Goal: Task Accomplishment & Management: Manage account settings

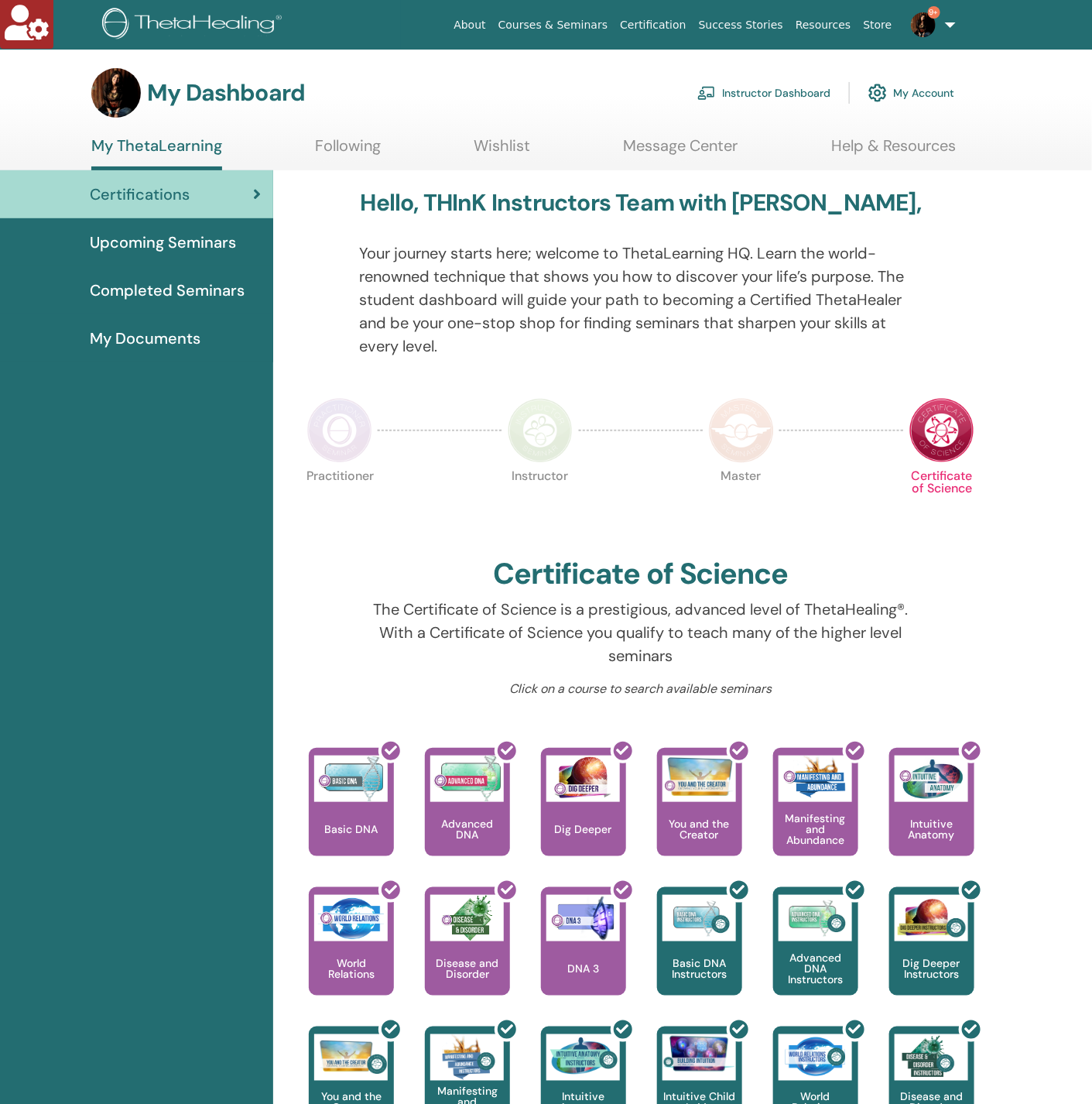
click at [784, 89] on link "Instructor Dashboard" at bounding box center [764, 93] width 133 height 34
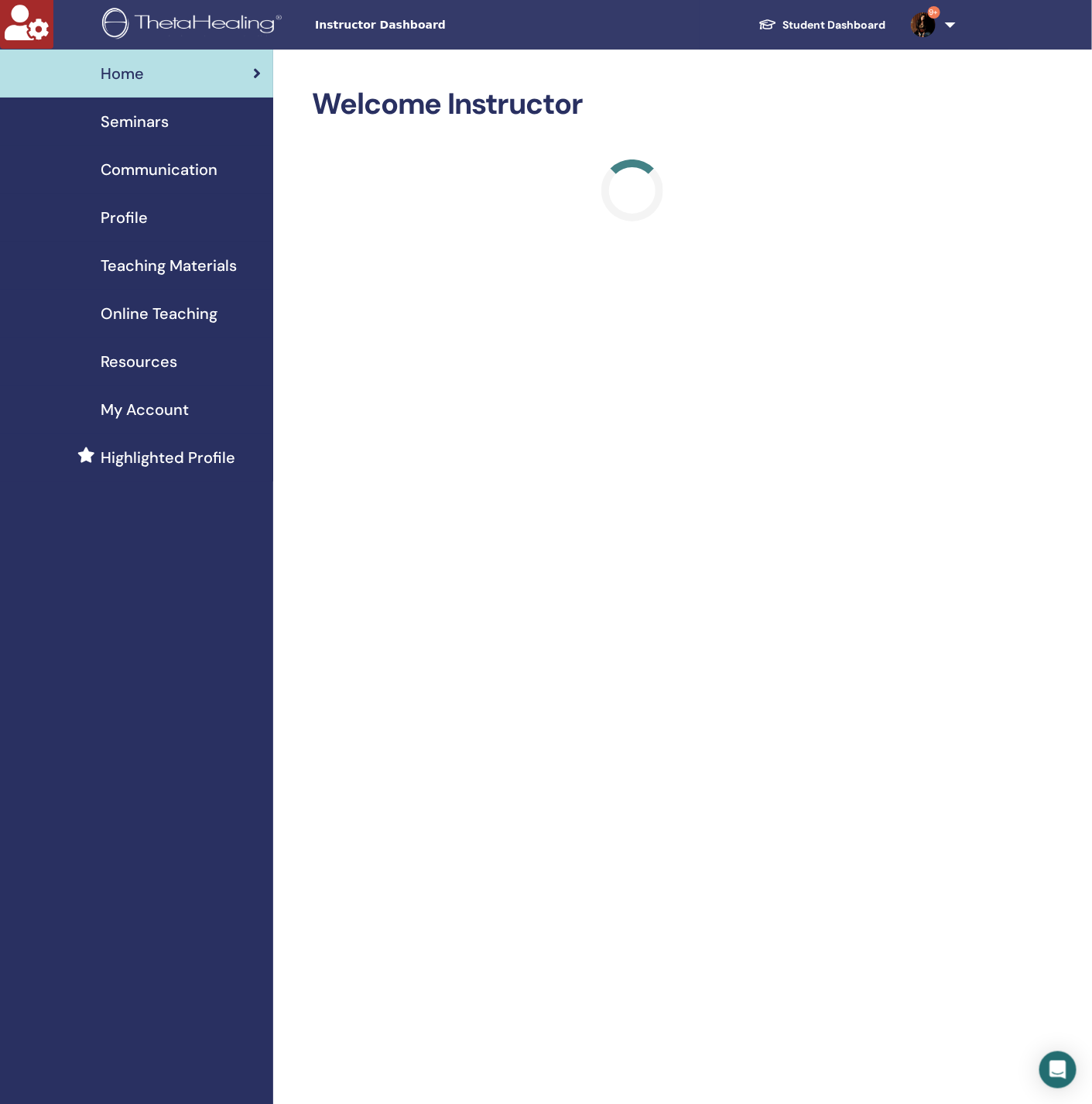
click at [147, 123] on span "Seminars" at bounding box center [134, 121] width 68 height 23
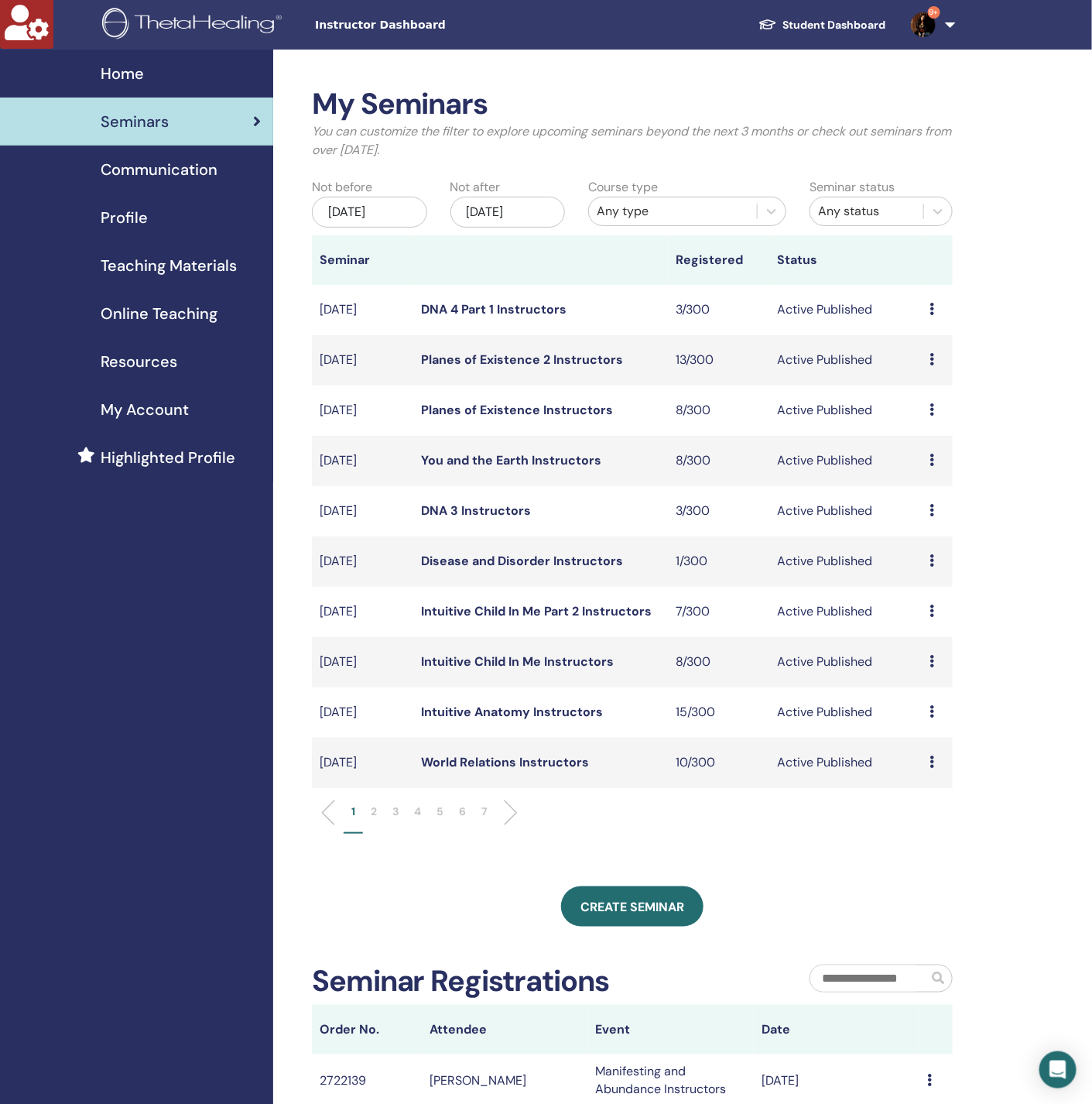
click at [353, 202] on div "May/25, 2025" at bounding box center [369, 212] width 116 height 31
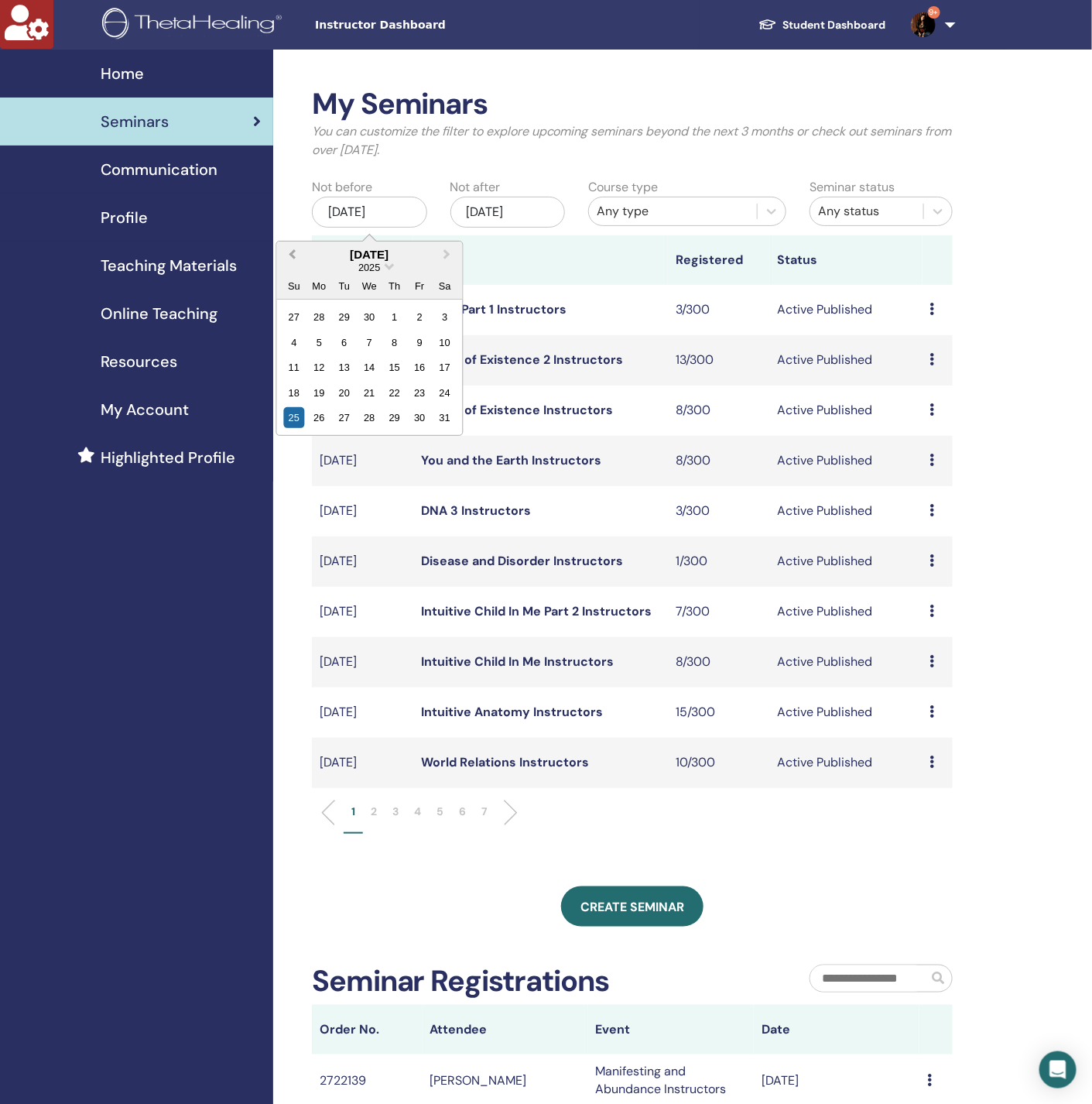
click at [288, 247] on button "Previous Month" at bounding box center [290, 255] width 24 height 24
click at [447, 253] on span "Next Month" at bounding box center [447, 253] width 0 height 16
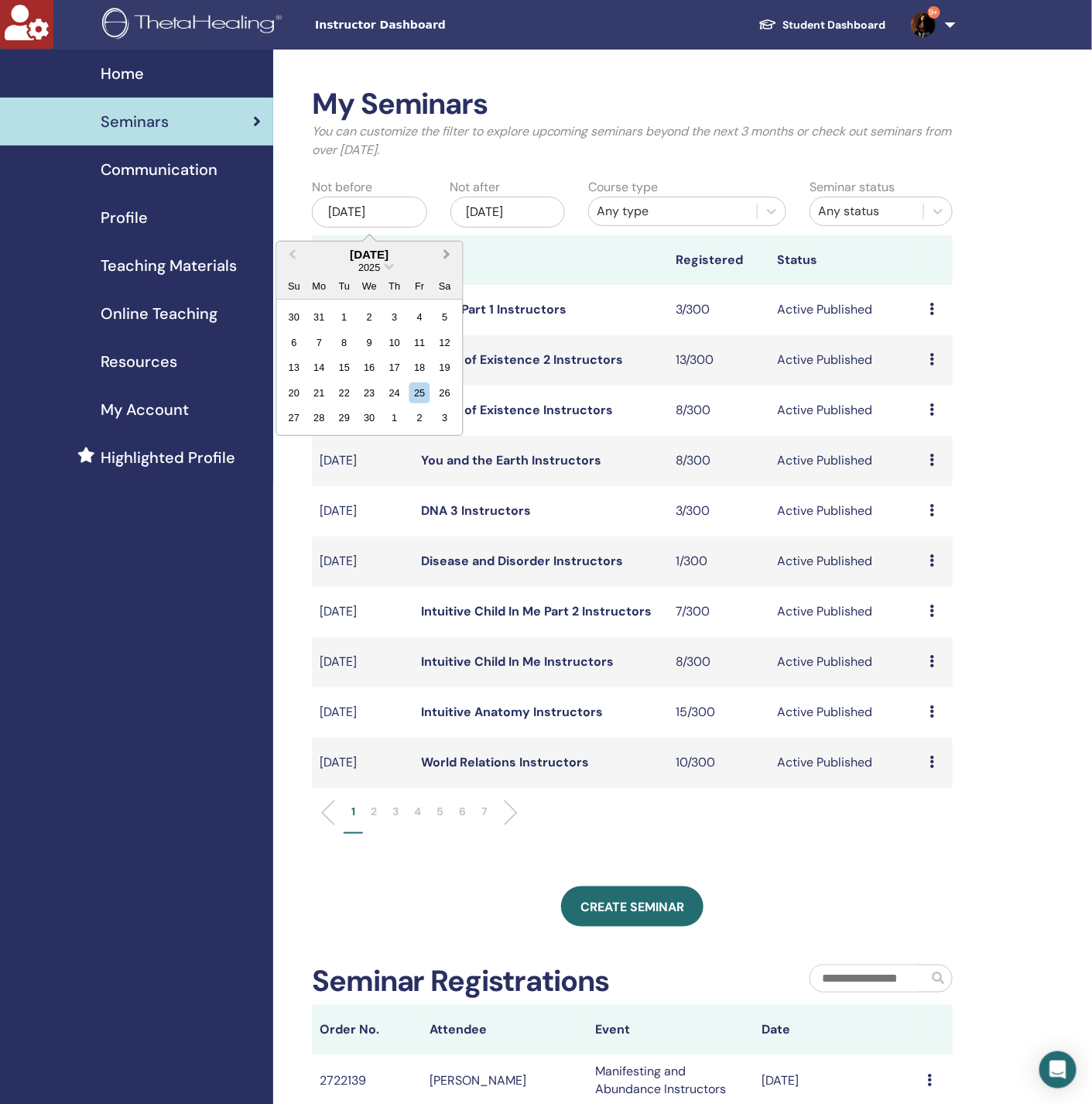
click at [447, 253] on span "Next Month" at bounding box center [447, 253] width 0 height 16
click at [450, 249] on button "Next Month" at bounding box center [448, 255] width 24 height 24
click at [323, 365] on div "14" at bounding box center [319, 367] width 21 height 21
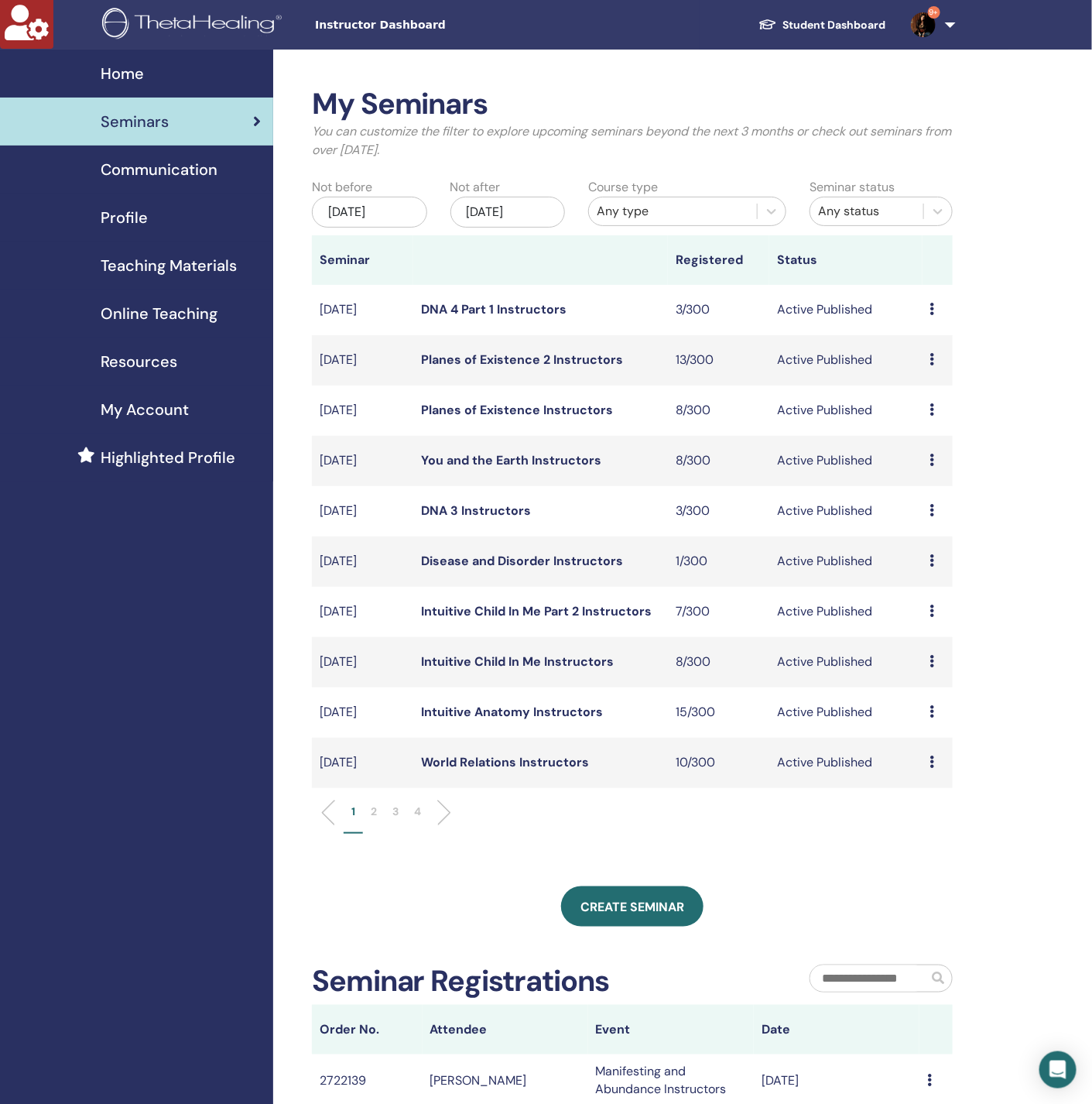
click at [508, 216] on div "Nov/25, 2025" at bounding box center [508, 212] width 116 height 31
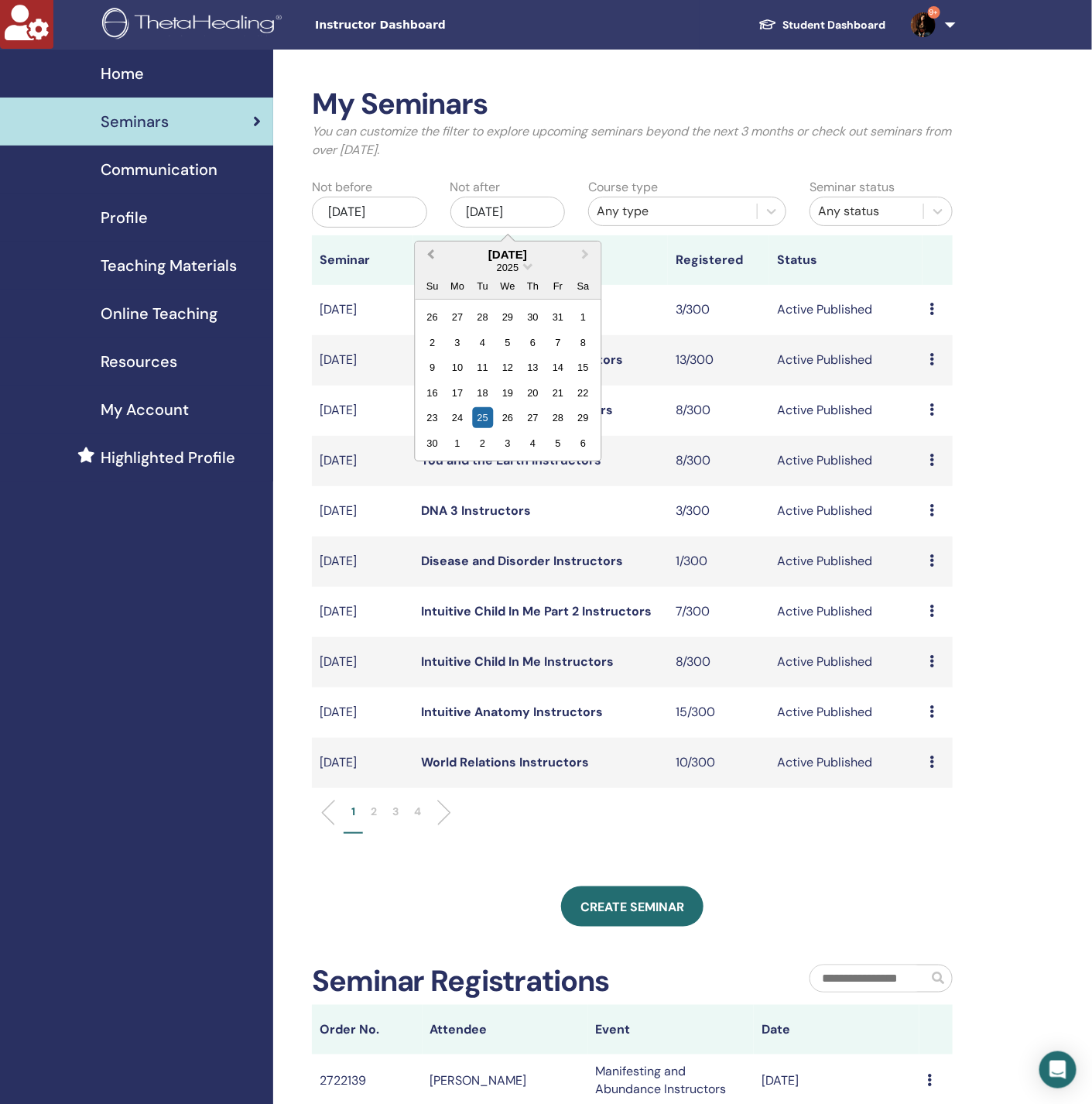
click at [431, 251] on span "Previous Month" at bounding box center [431, 253] width 0 height 16
click at [513, 367] on div "16" at bounding box center [507, 367] width 21 height 21
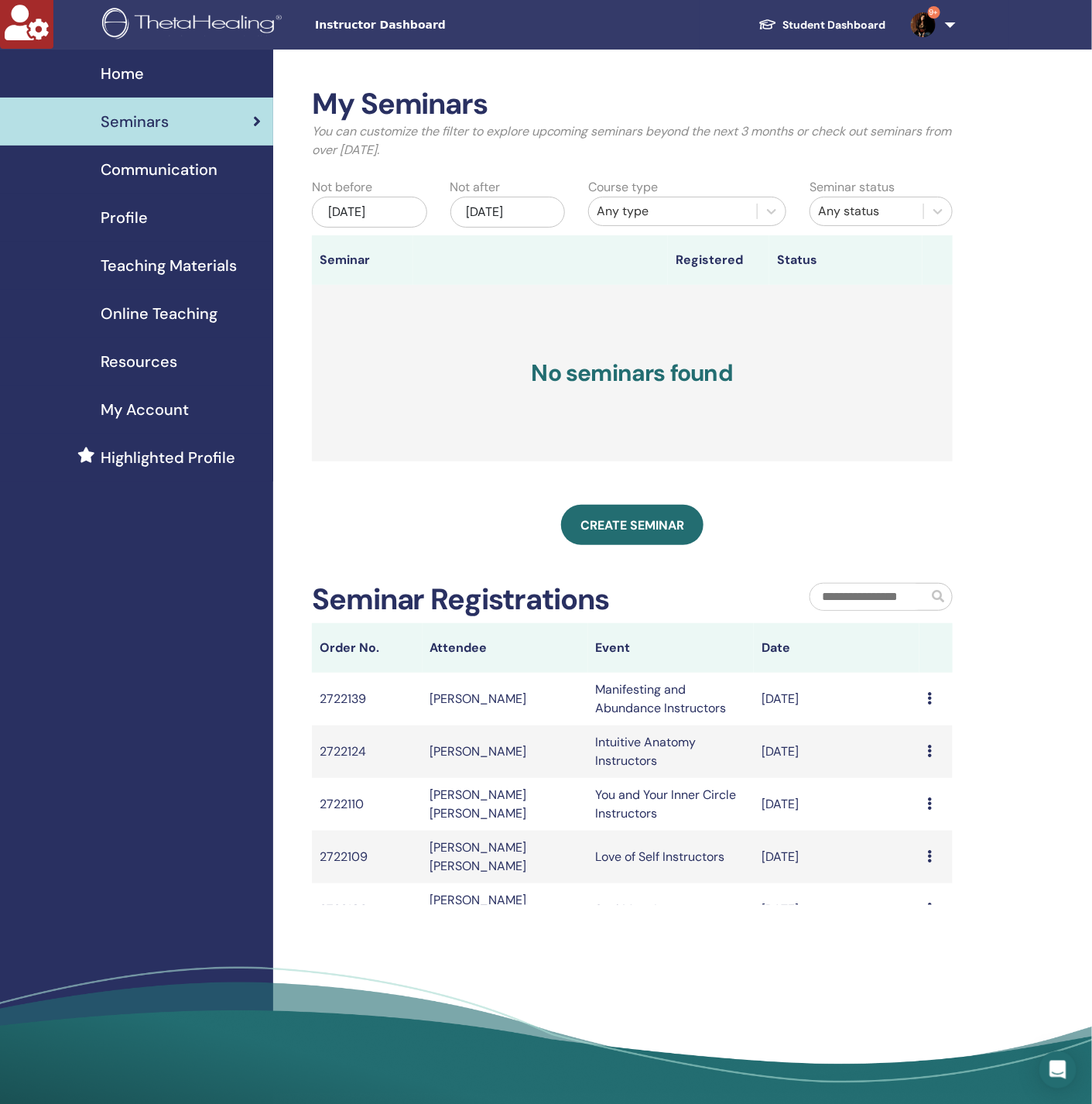
click at [532, 215] on div "Jul/16, 2025" at bounding box center [508, 212] width 116 height 31
click at [551, 365] on div "18" at bounding box center [557, 367] width 21 height 21
click at [349, 200] on div "Jul/14, 2025" at bounding box center [369, 212] width 116 height 31
click at [291, 363] on div "13" at bounding box center [293, 367] width 21 height 21
click at [388, 217] on div "Jul/13, 2025" at bounding box center [369, 212] width 116 height 31
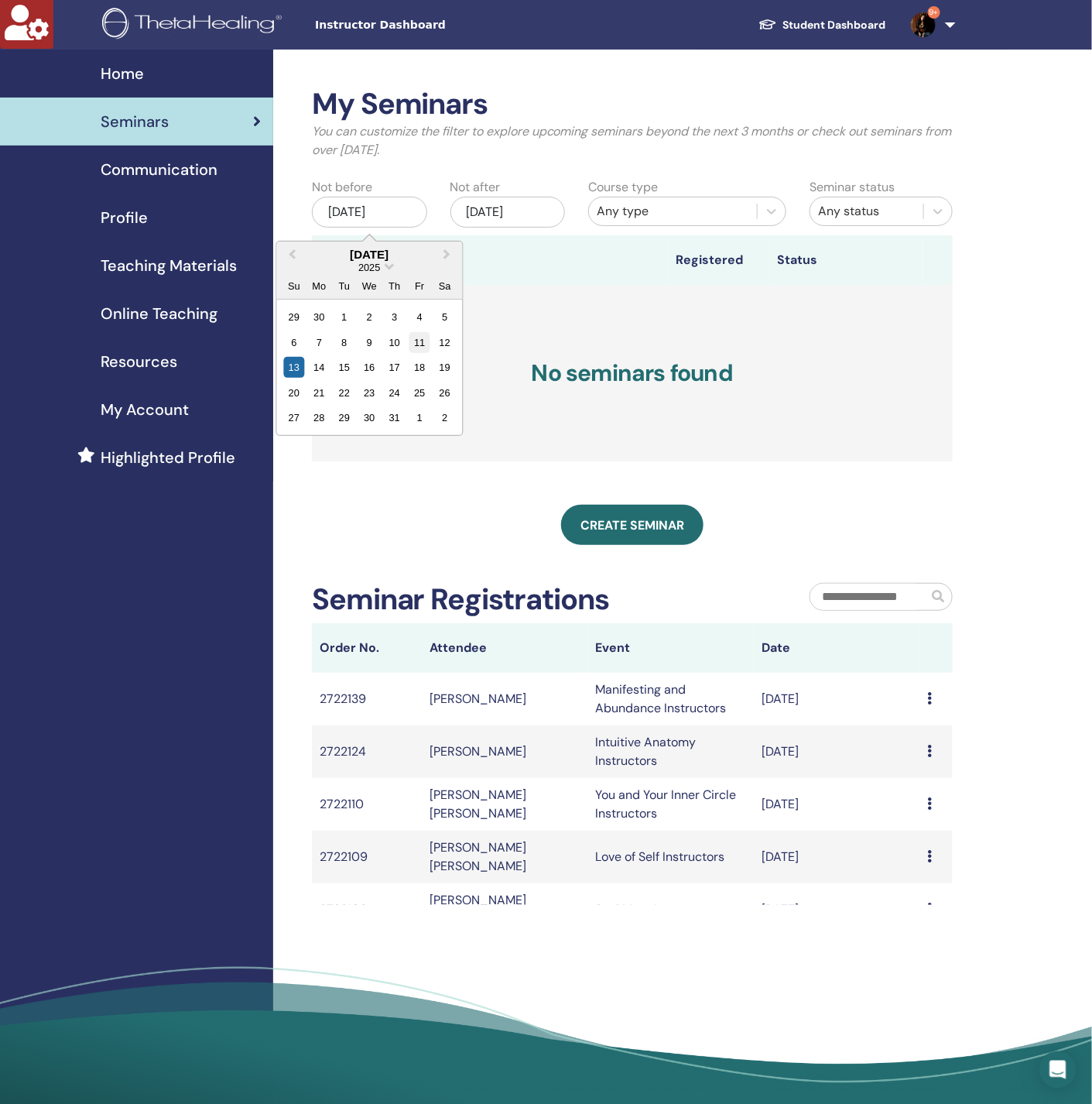
click at [427, 341] on div "11" at bounding box center [420, 342] width 21 height 21
click at [514, 216] on div "Jul/18, 2025" at bounding box center [508, 212] width 116 height 31
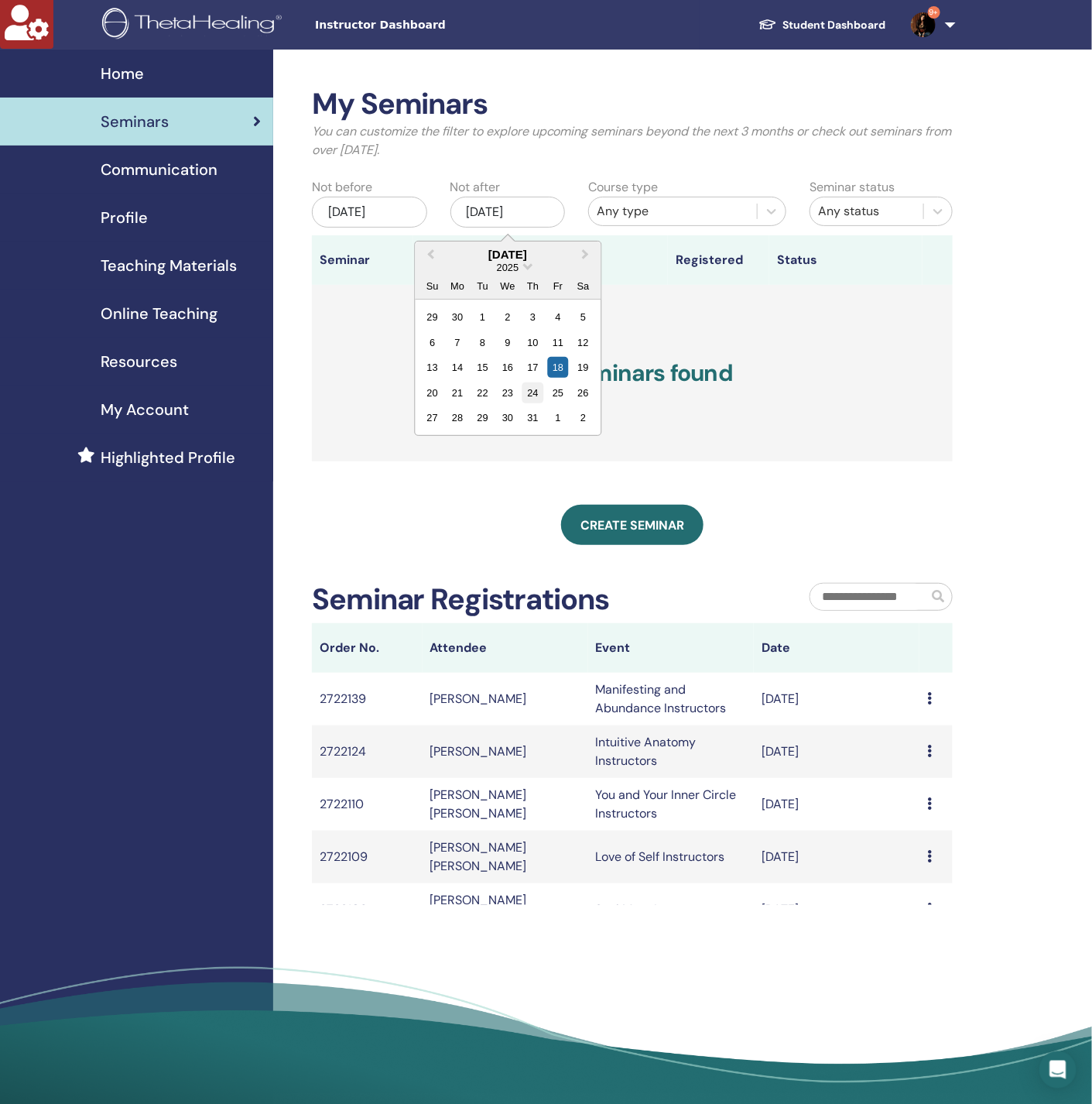
click at [535, 394] on div "24" at bounding box center [533, 393] width 21 height 21
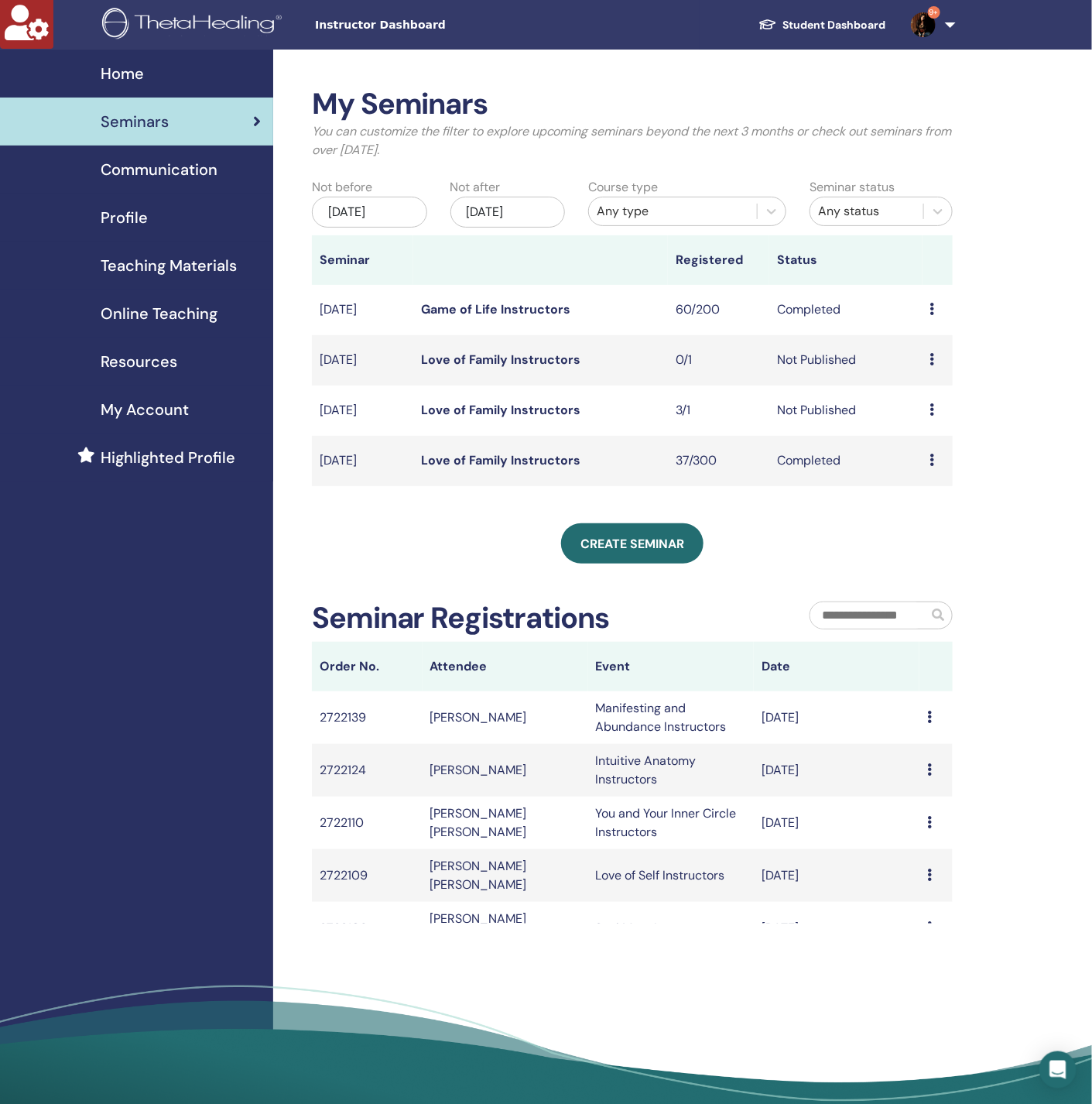
click at [357, 212] on div "Jul/11, 2025" at bounding box center [369, 212] width 116 height 31
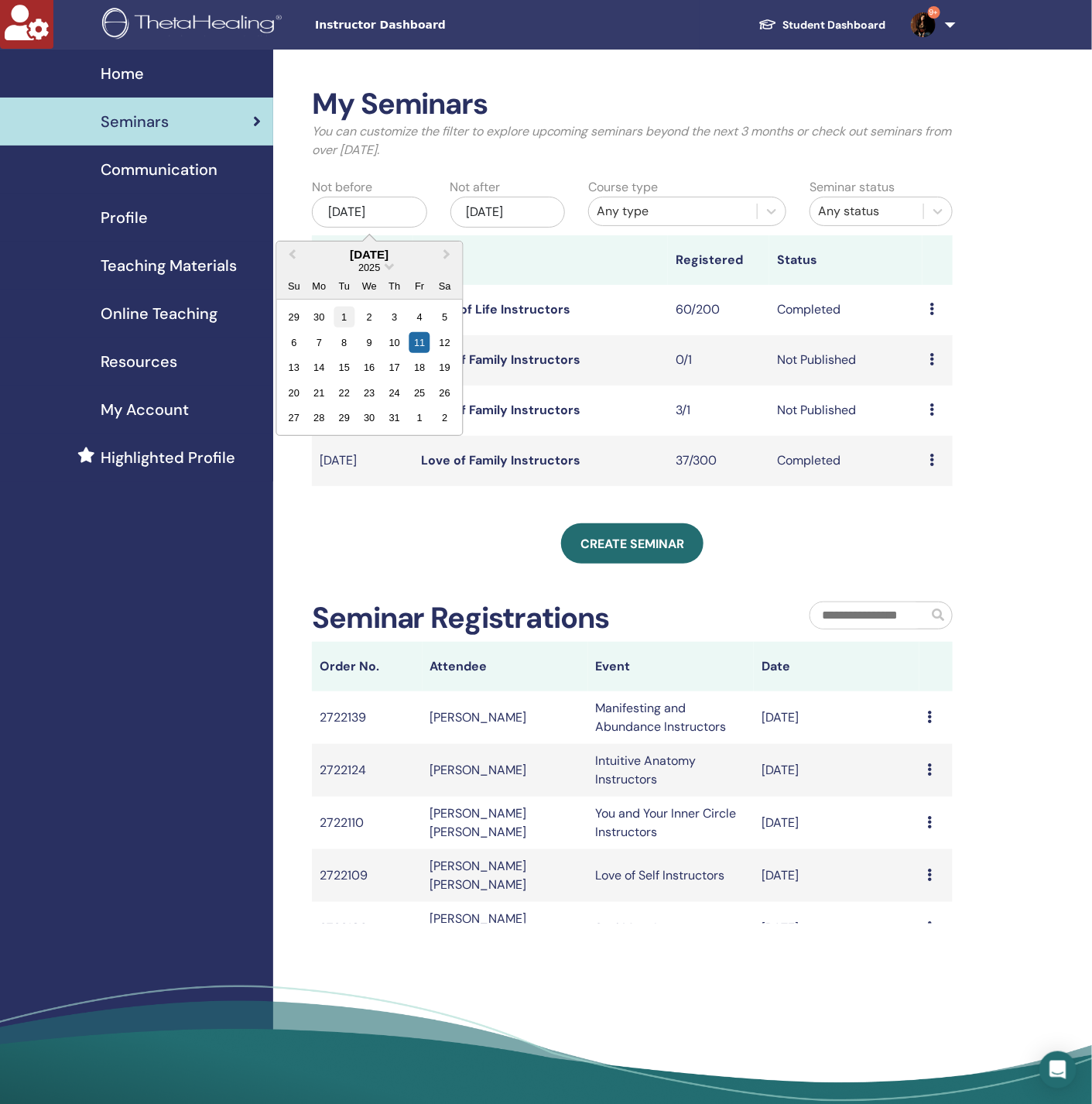
click at [340, 314] on div "1" at bounding box center [344, 317] width 21 height 21
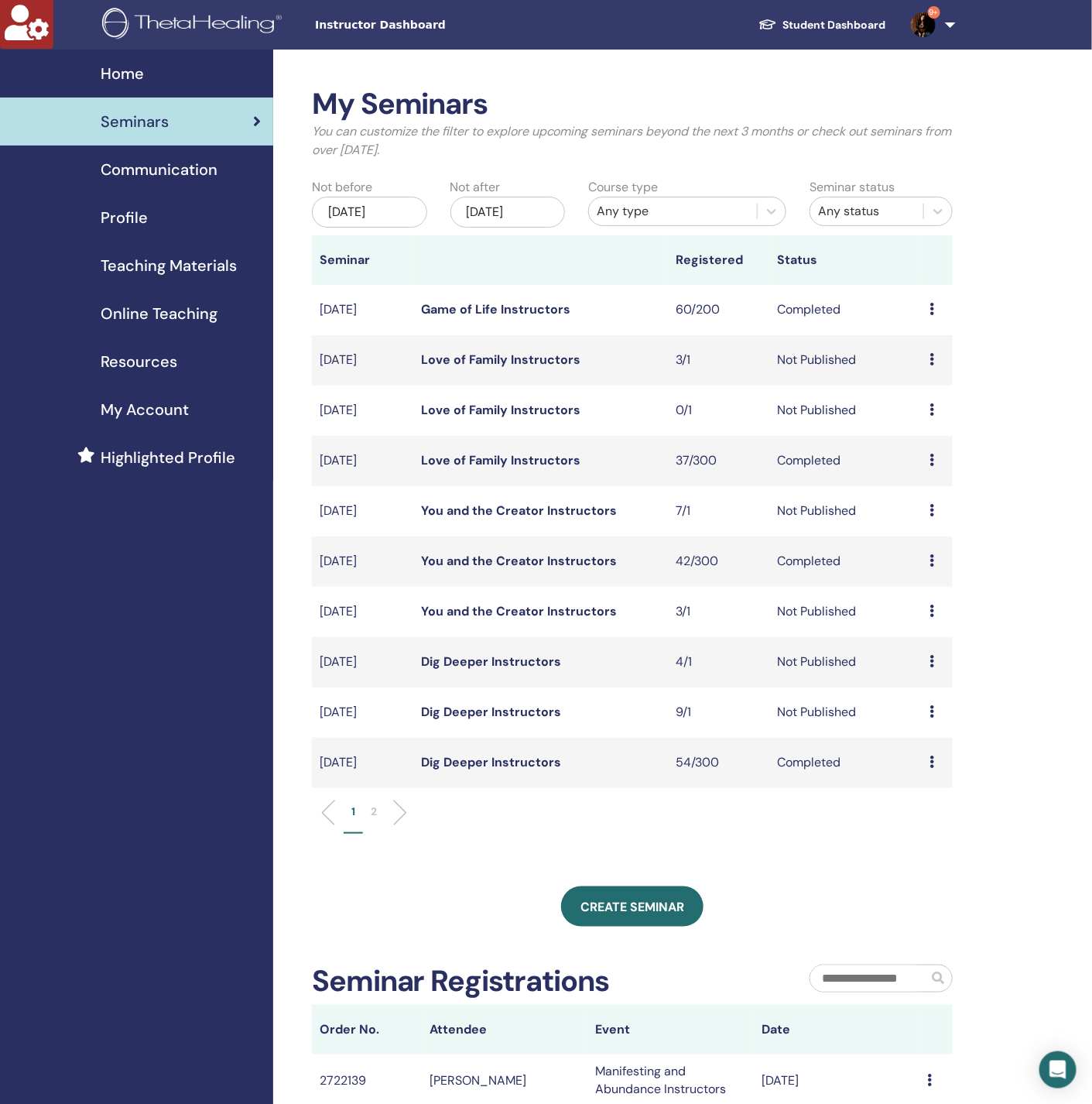
drag, startPoint x: 96, startPoint y: 797, endPoint x: 114, endPoint y: 780, distance: 24.8
click at [96, 797] on div "Home Seminars Communication Profile Teaching Materials Online Teaching" at bounding box center [137, 776] width 274 height 1454
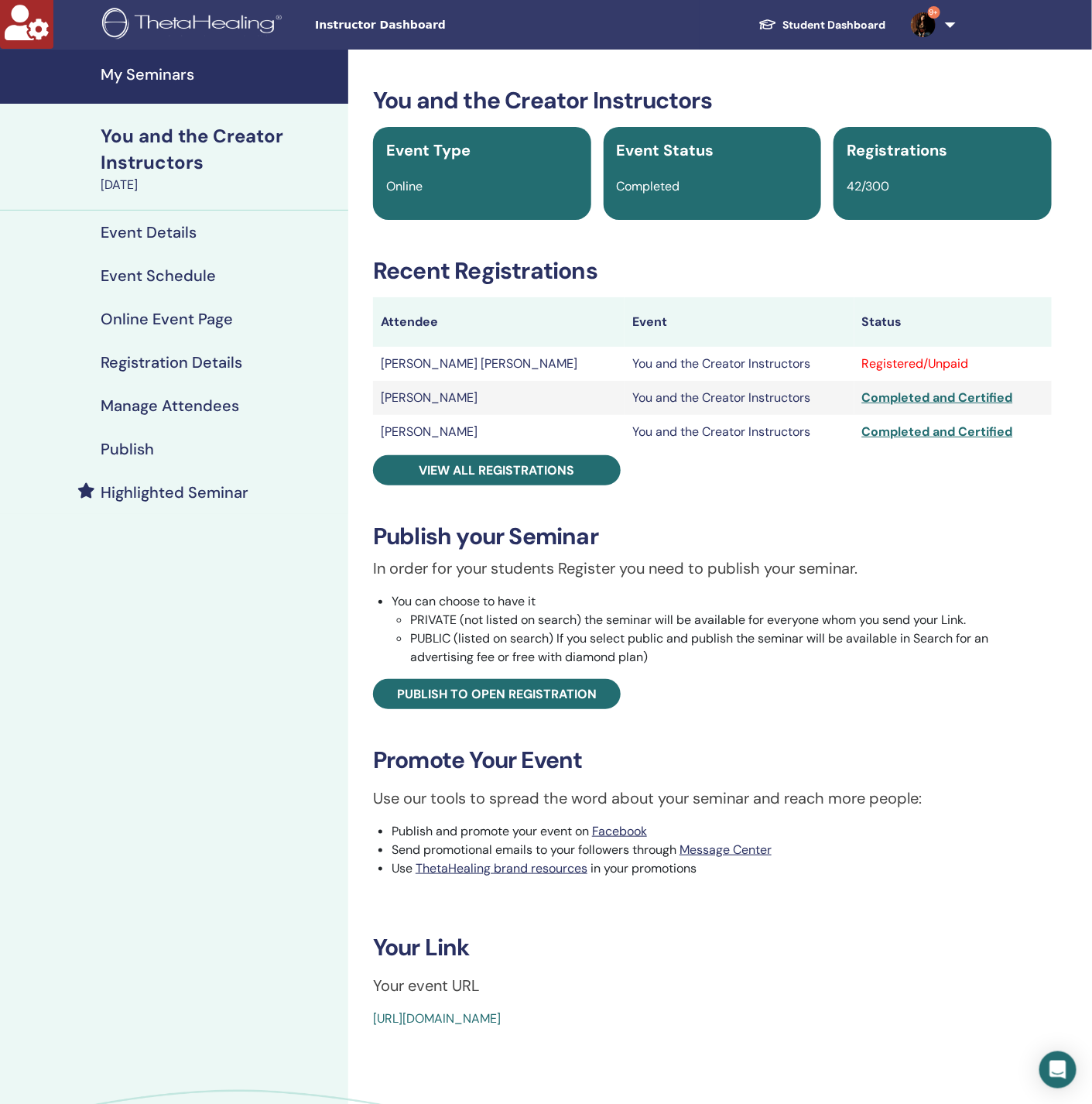
click at [191, 406] on h4 "Manage Attendees" at bounding box center [170, 405] width 139 height 19
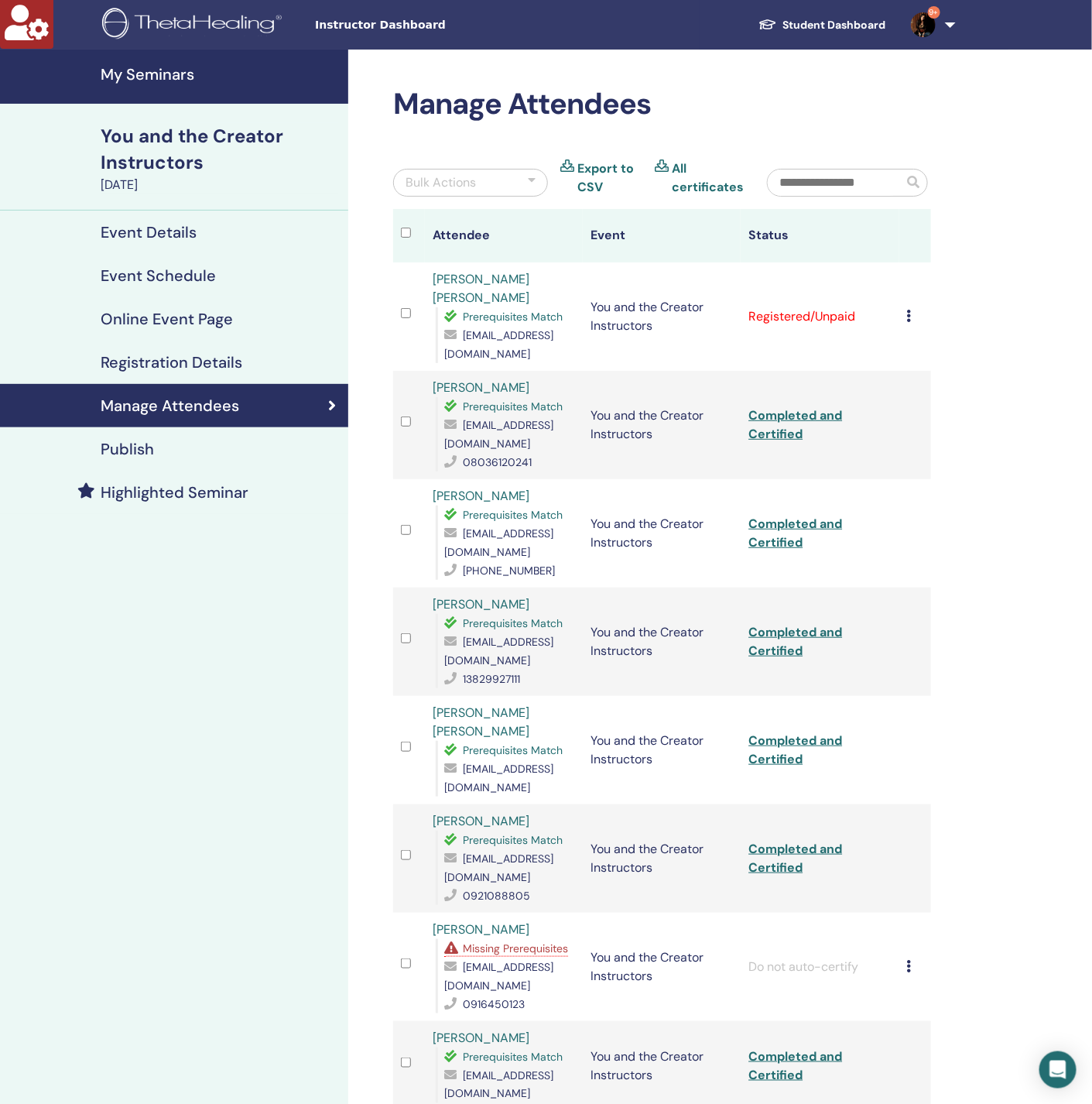
click at [910, 314] on icon at bounding box center [909, 316] width 4 height 13
click at [932, 451] on p "Complete and Certify" at bounding box center [936, 444] width 122 height 19
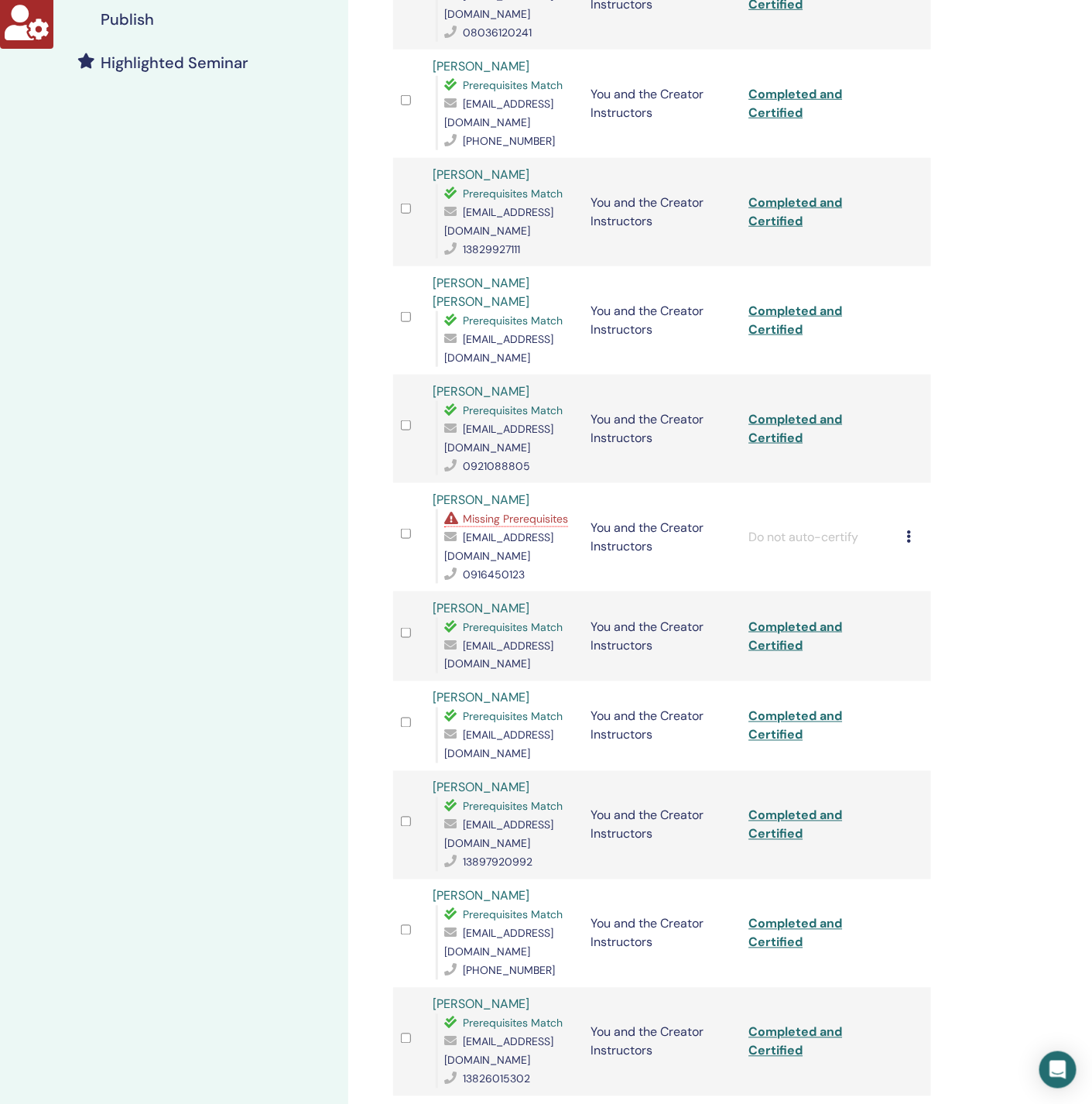
scroll to position [465, 0]
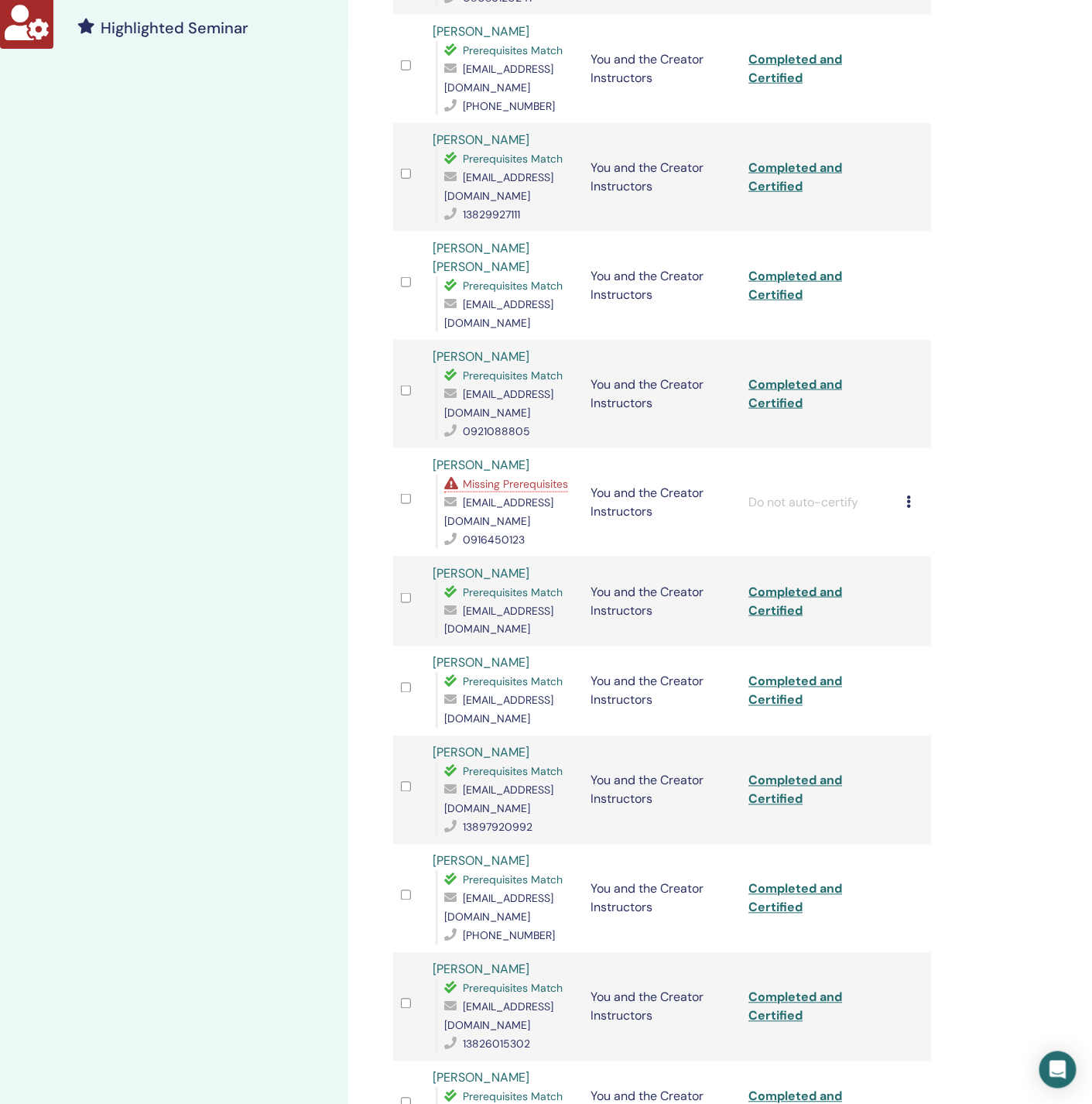
click at [534, 477] on span "Missing Prerequisites" at bounding box center [515, 484] width 106 height 14
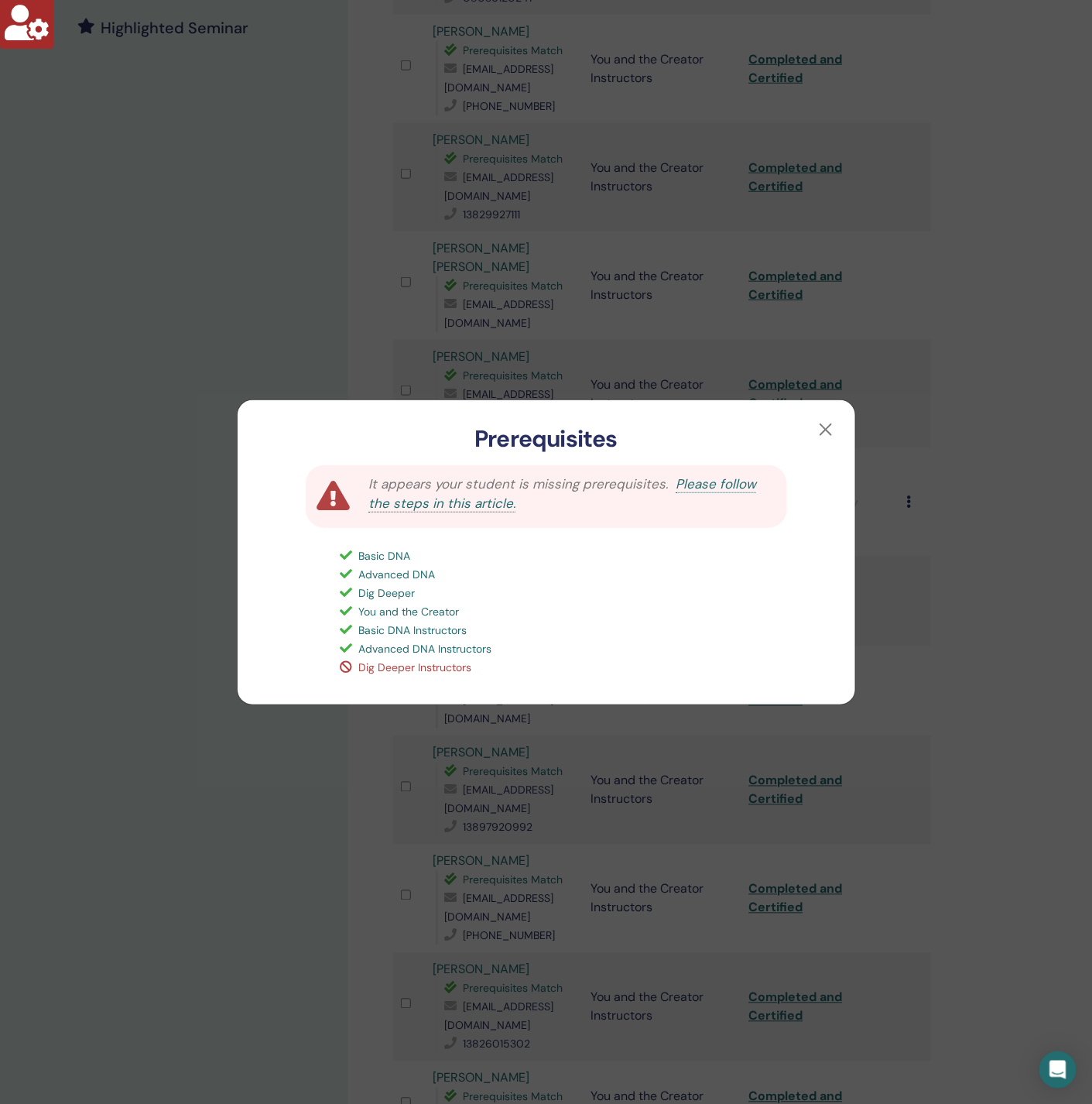
click at [172, 605] on div "Prerequisites It appears your student is missing prerequisites. Please follow t…" at bounding box center [546, 552] width 1092 height 1104
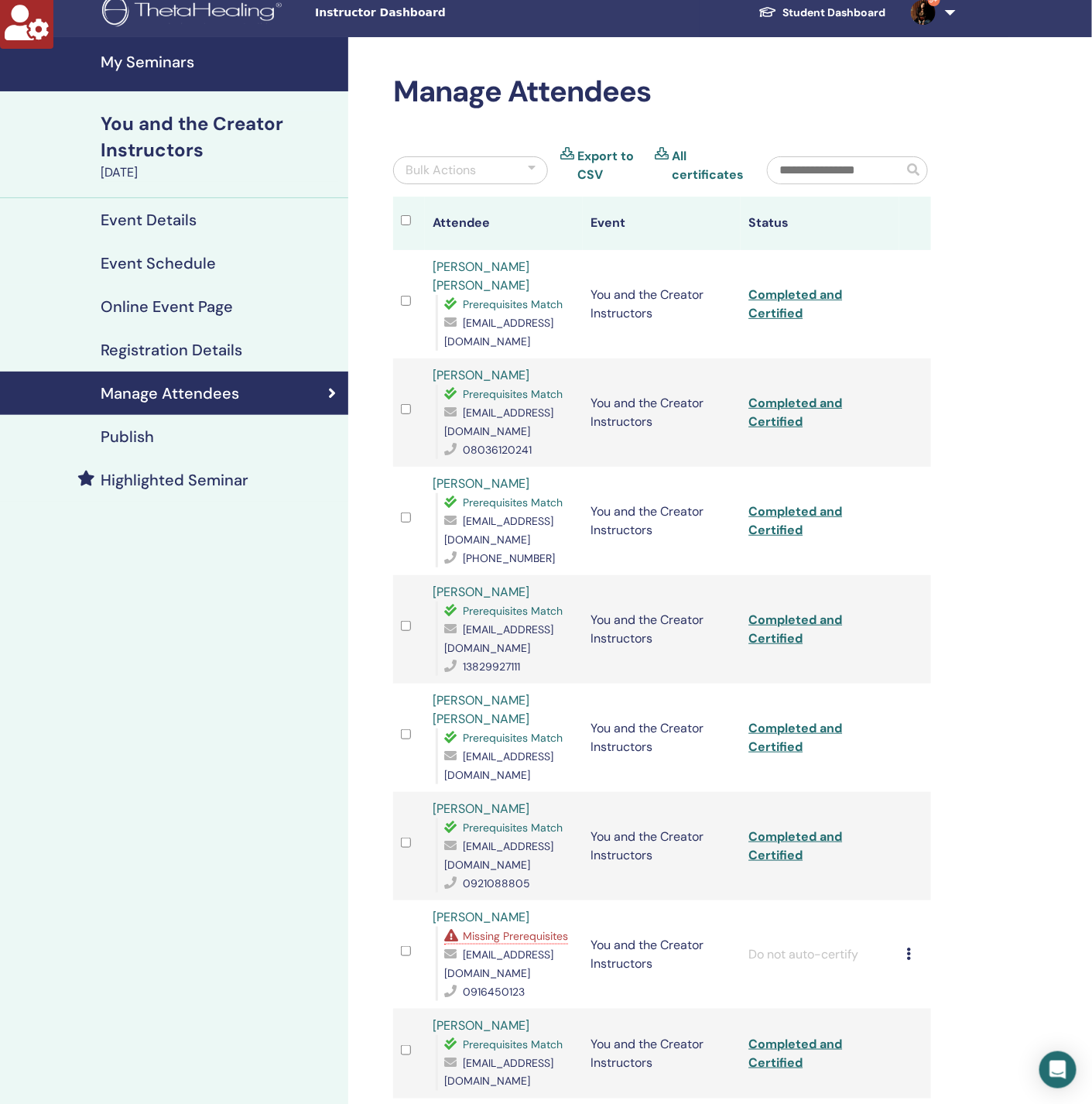
scroll to position [0, 0]
